Goal: Go to known website: Go to known website

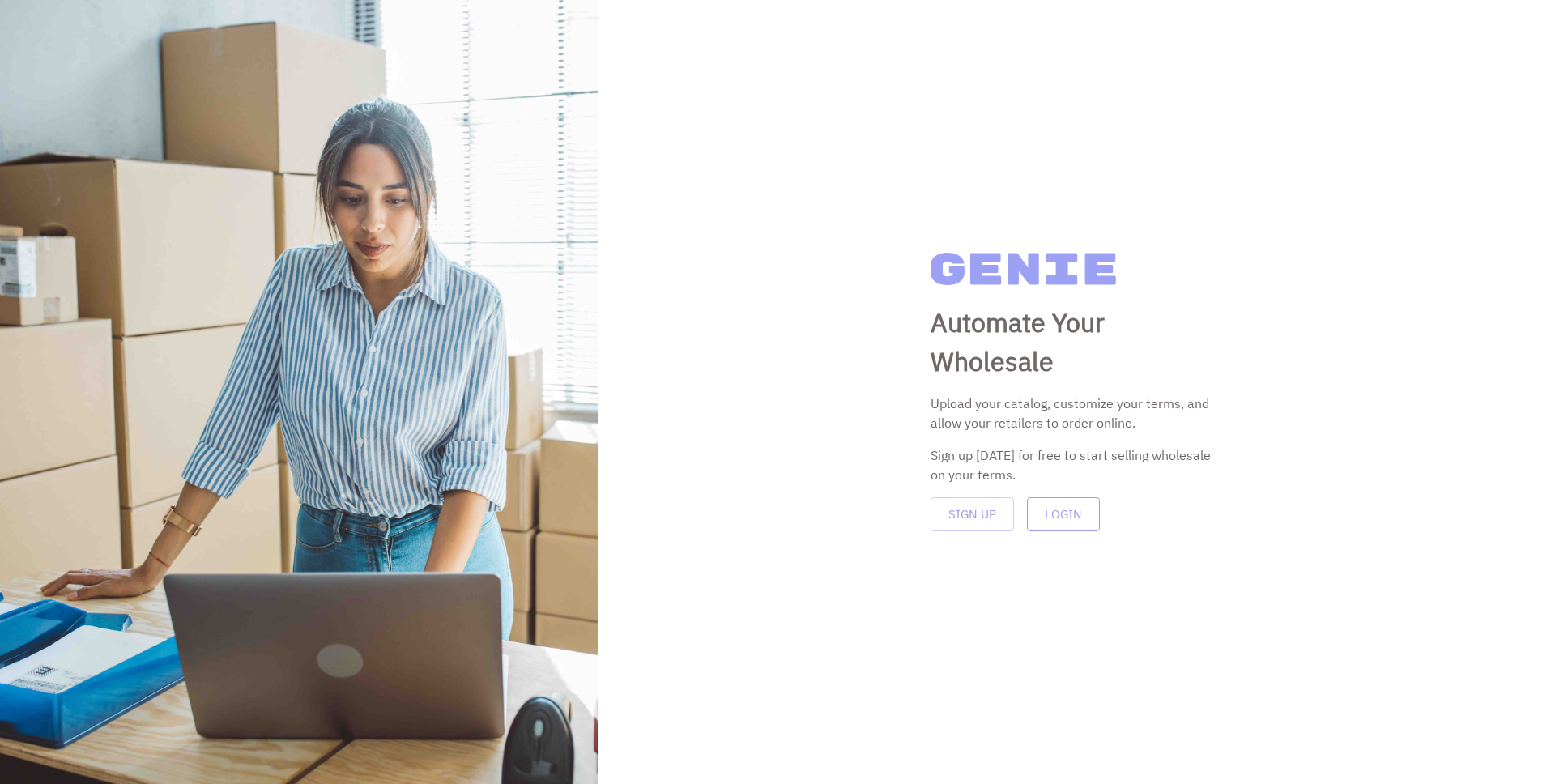
click at [1063, 516] on button "Login" at bounding box center [1063, 514] width 72 height 34
click at [1061, 520] on button "Login" at bounding box center [1063, 514] width 72 height 34
